Goal: Information Seeking & Learning: Learn about a topic

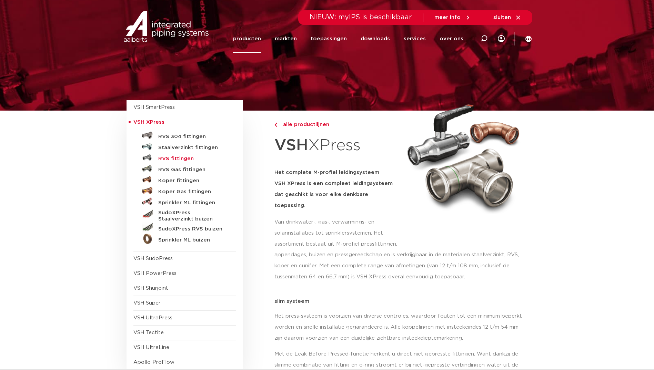
click at [175, 158] on h5 "RVS fittingen" at bounding box center [192, 159] width 68 height 6
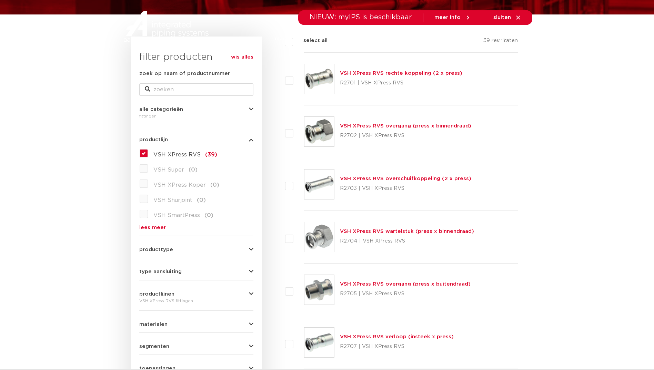
scroll to position [103, 0]
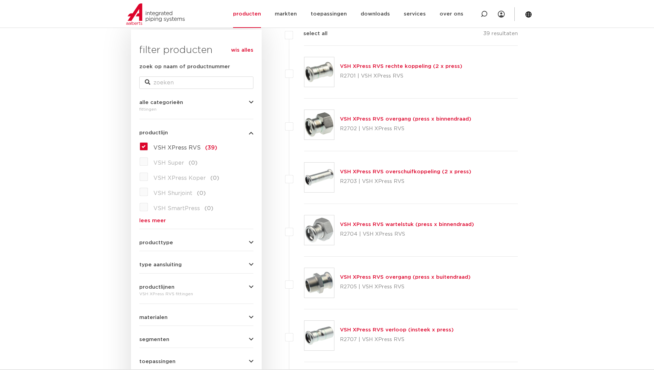
click at [407, 170] on link "VSH XPress RVS overschuifkoppeling (2 x press)" at bounding box center [405, 171] width 131 height 5
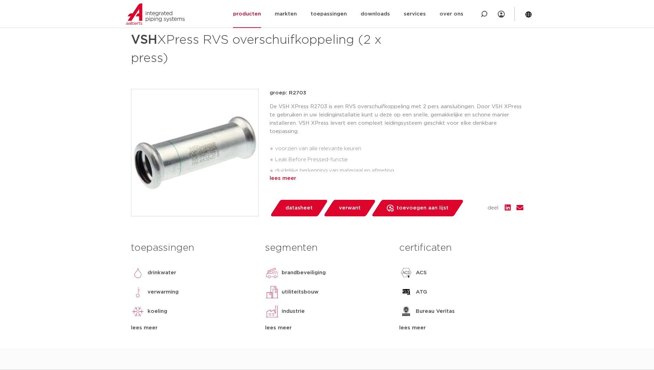
click at [287, 180] on div "lees meer" at bounding box center [397, 178] width 254 height 8
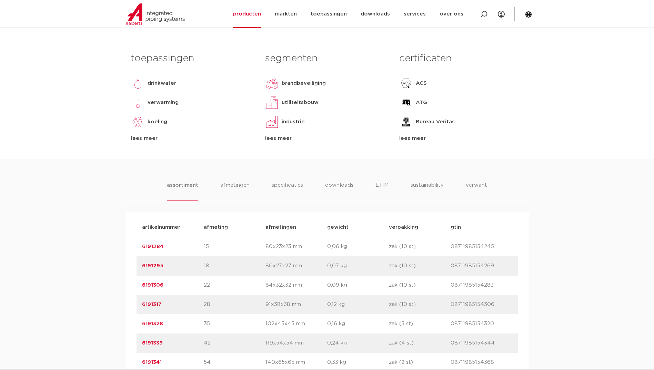
scroll to position [310, 0]
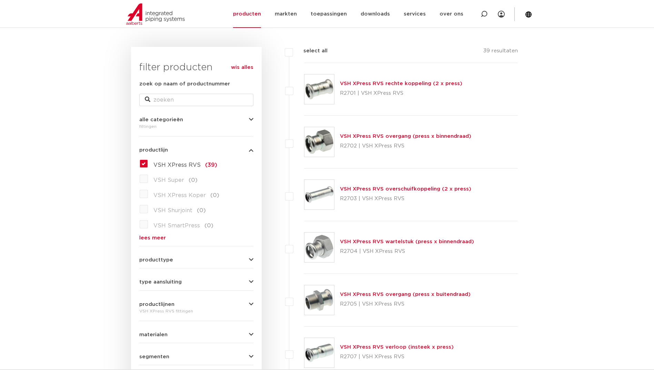
scroll to position [103, 0]
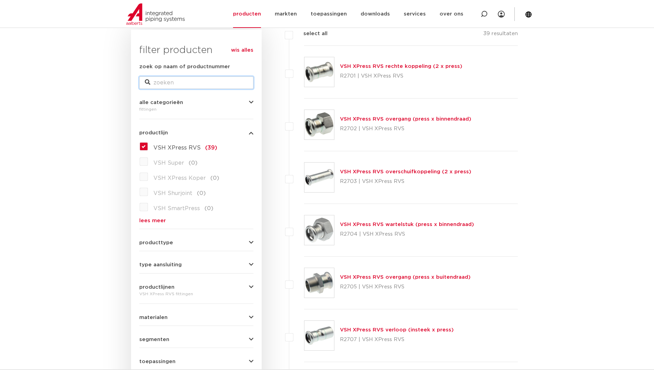
click at [180, 88] on input "zoek op naam of productnummer" at bounding box center [196, 83] width 114 height 12
type input "10mm"
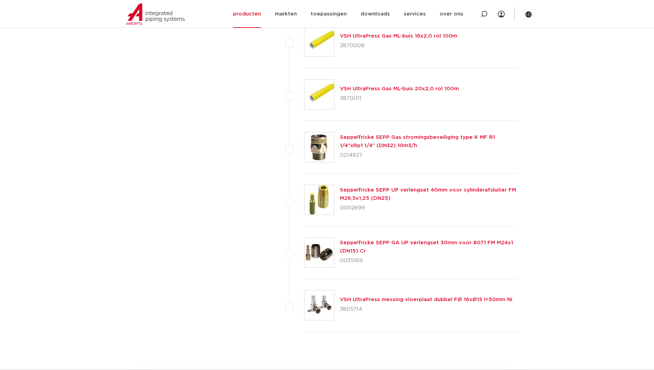
scroll to position [1344, 0]
